Goal: Task Accomplishment & Management: Complete application form

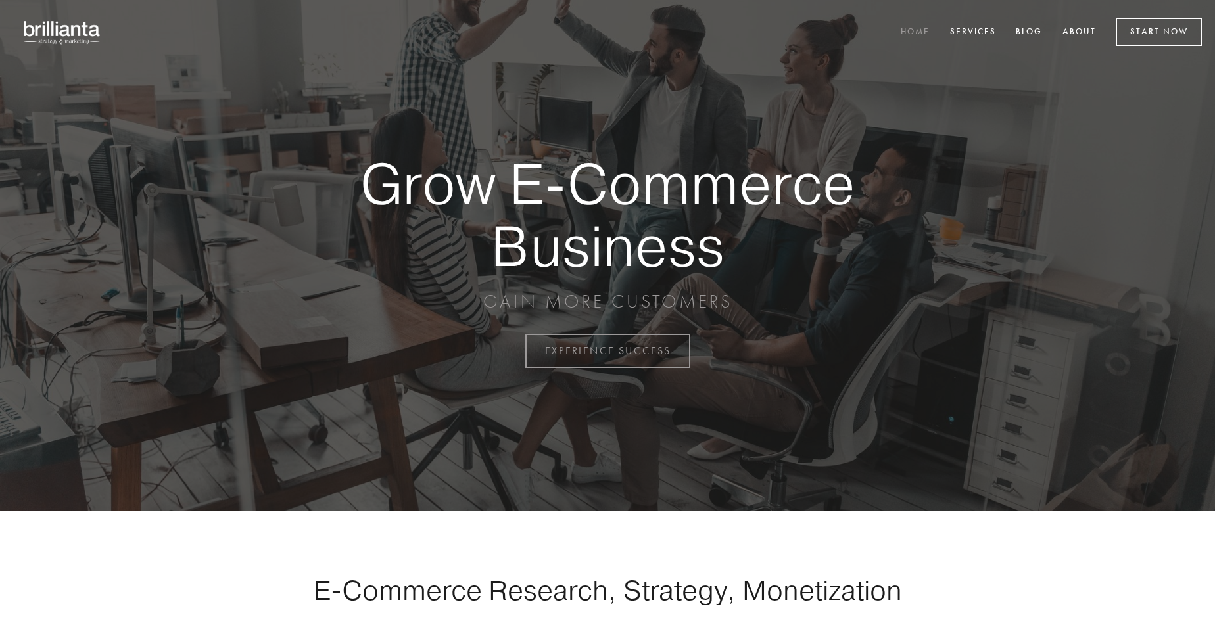
scroll to position [3447, 0]
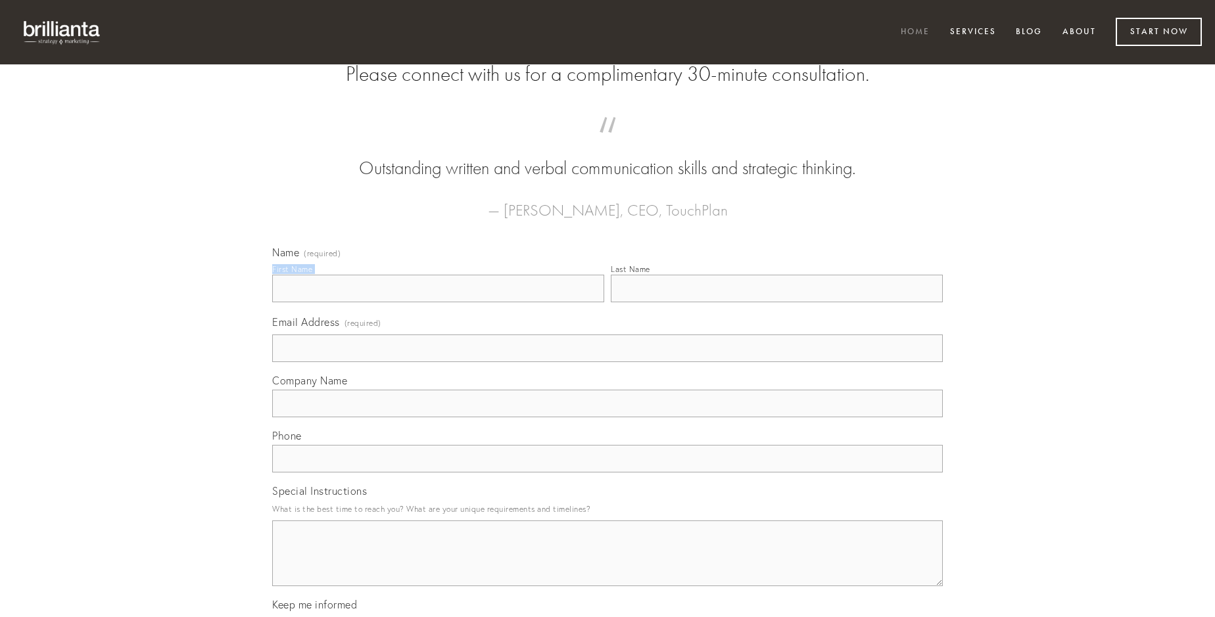
type input "[PERSON_NAME]"
click at [777, 302] on input "Last Name" at bounding box center [777, 289] width 332 height 28
type input "[PERSON_NAME]"
click at [608, 362] on input "Email Address (required)" at bounding box center [607, 349] width 671 height 28
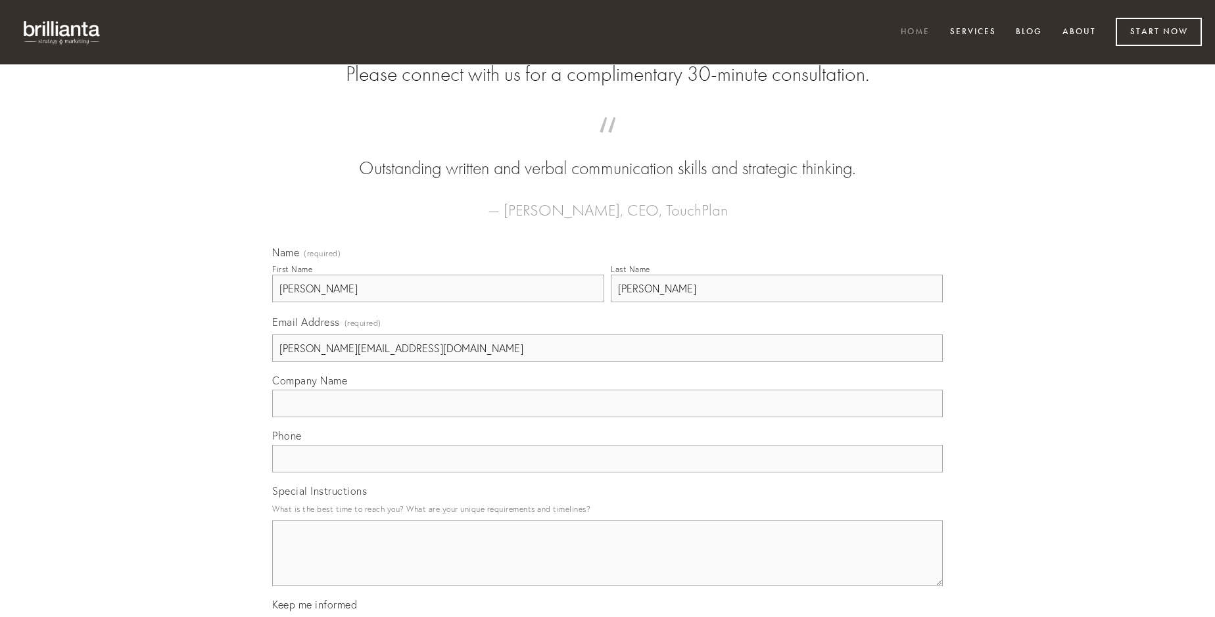
type input "[PERSON_NAME][EMAIL_ADDRESS][DOMAIN_NAME]"
click at [608, 418] on input "Company Name" at bounding box center [607, 404] width 671 height 28
type input "demens"
click at [608, 473] on input "text" at bounding box center [607, 459] width 671 height 28
click at [608, 566] on textarea "Special Instructions" at bounding box center [607, 554] width 671 height 66
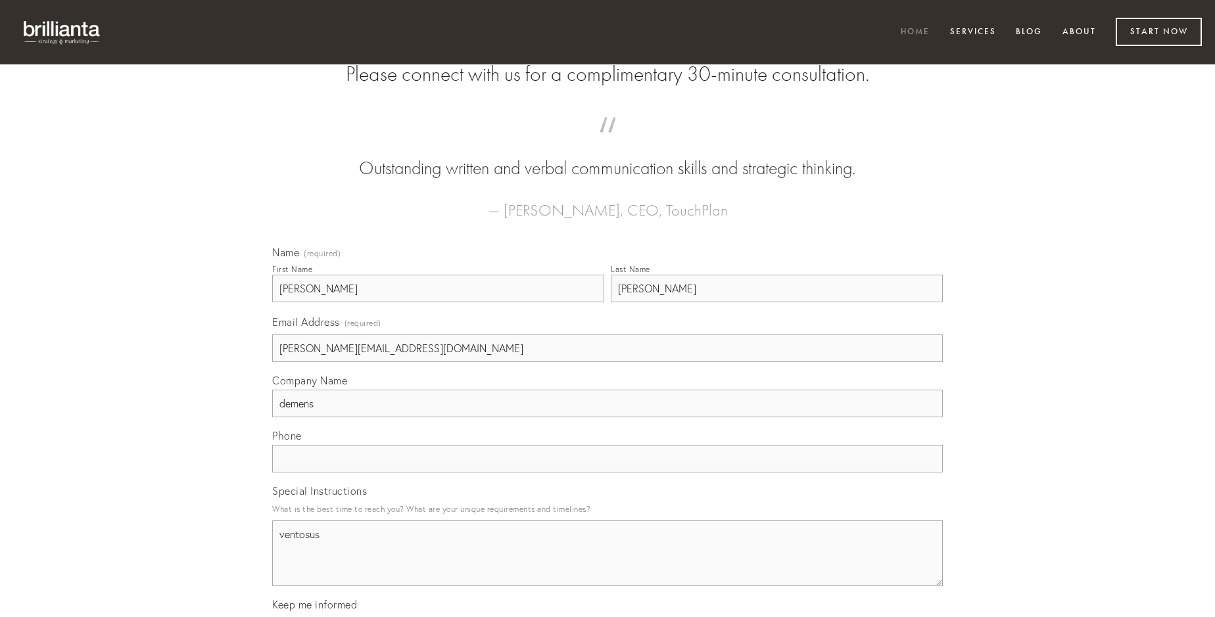
type textarea "ventosus"
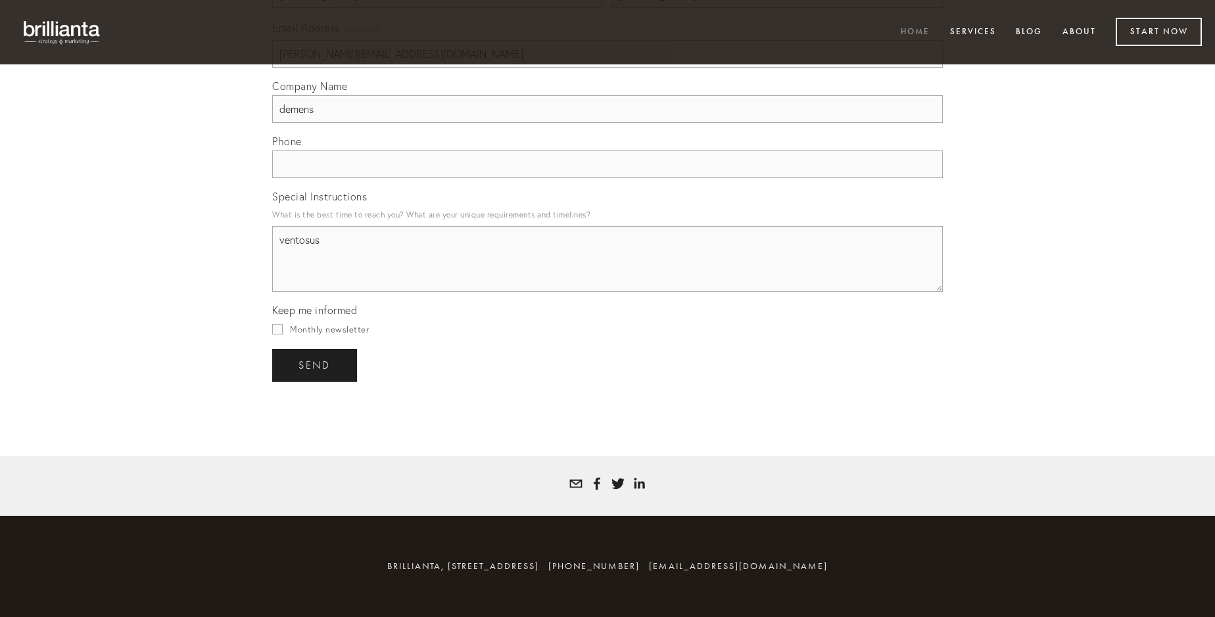
click at [316, 365] on span "send" at bounding box center [315, 366] width 32 height 12
